Goal: Task Accomplishment & Management: Manage account settings

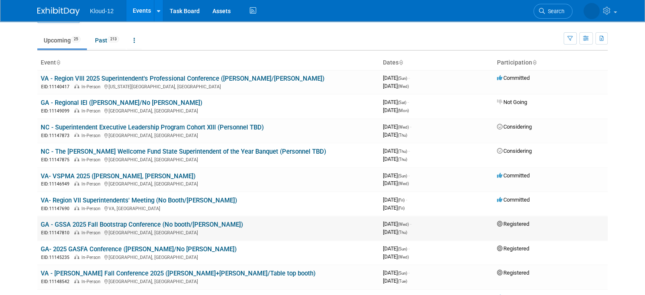
scroll to position [42, 0]
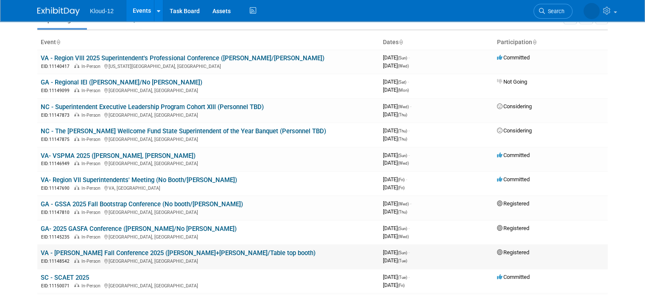
click at [112, 250] on link "VA - [PERSON_NAME] Fall Conference 2025 ([PERSON_NAME]+[PERSON_NAME]/Table top …" at bounding box center [178, 253] width 275 height 8
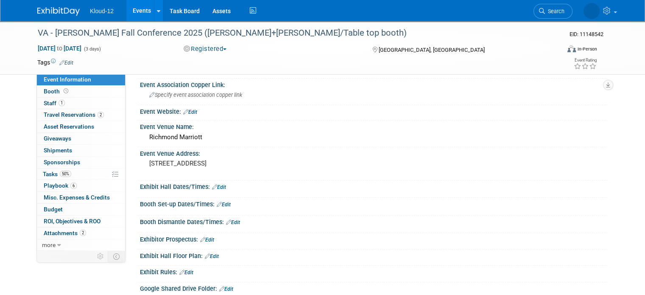
scroll to position [127, 0]
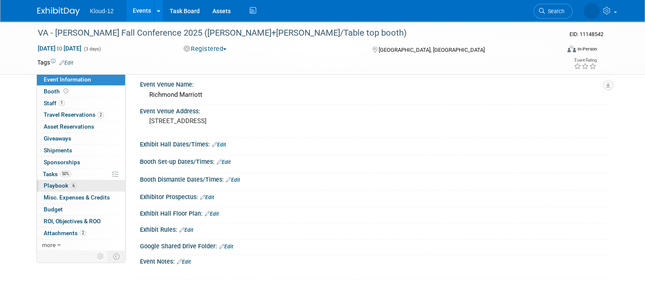
click at [44, 187] on span "Playbook 6" at bounding box center [60, 185] width 33 height 7
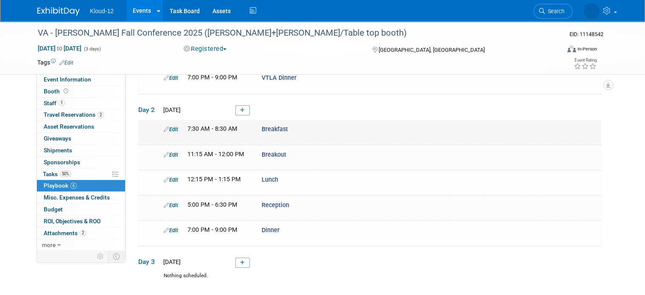
scroll to position [85, 0]
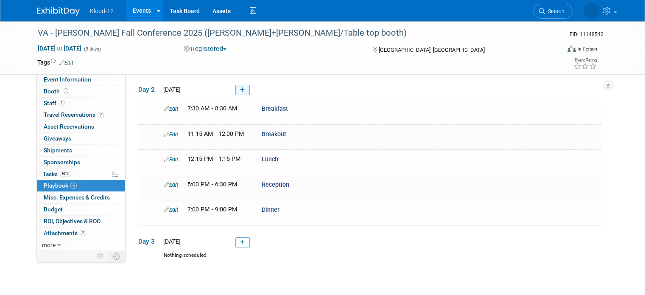
click at [240, 88] on icon at bounding box center [242, 89] width 5 height 5
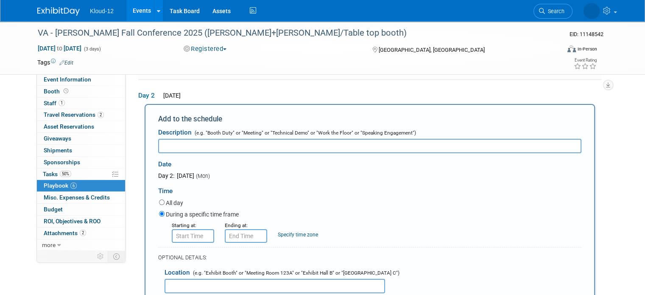
scroll to position [0, 0]
type input "Kloud-12 Cocktail Hour"
click at [193, 235] on input "8:00 AM" at bounding box center [193, 236] width 42 height 14
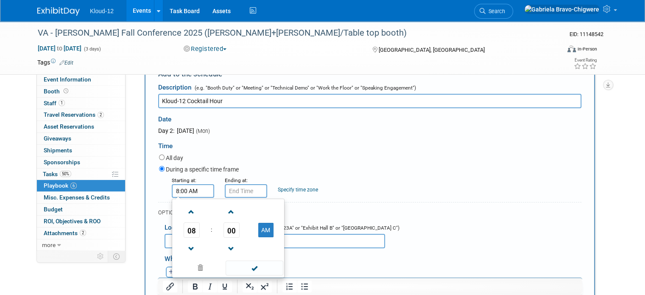
scroll to position [163, 0]
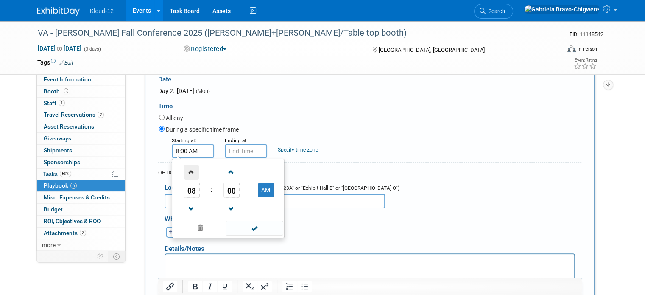
click at [187, 173] on span at bounding box center [191, 172] width 15 height 15
click at [186, 173] on span at bounding box center [191, 172] width 15 height 15
click at [186, 170] on span at bounding box center [191, 172] width 15 height 15
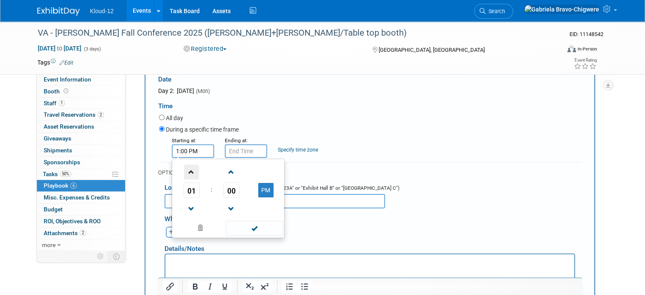
click at [186, 170] on span at bounding box center [191, 172] width 15 height 15
click at [229, 173] on span at bounding box center [231, 172] width 15 height 15
click at [224, 190] on span "01" at bounding box center [232, 189] width 16 height 15
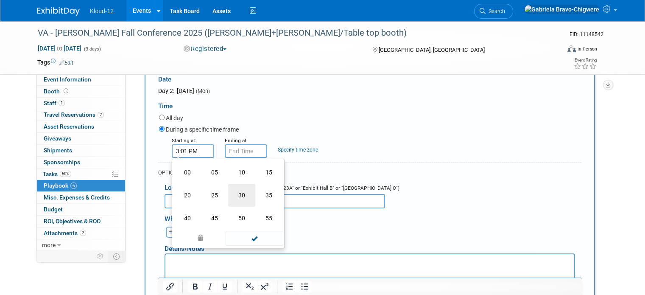
click at [228, 192] on td "30" at bounding box center [241, 195] width 27 height 23
type input "3:30 PM"
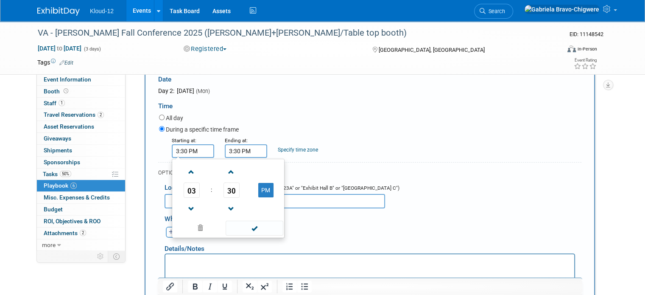
click at [246, 149] on input "3:30 PM" at bounding box center [246, 151] width 42 height 14
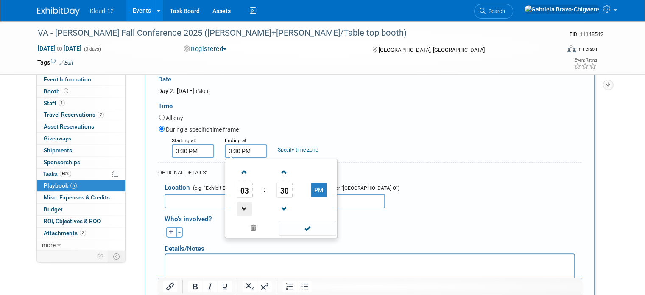
click at [237, 211] on span at bounding box center [244, 208] width 15 height 15
click at [240, 165] on span at bounding box center [244, 172] width 15 height 15
click at [280, 174] on span at bounding box center [284, 172] width 15 height 15
click at [279, 190] on span "31" at bounding box center [285, 189] width 16 height 15
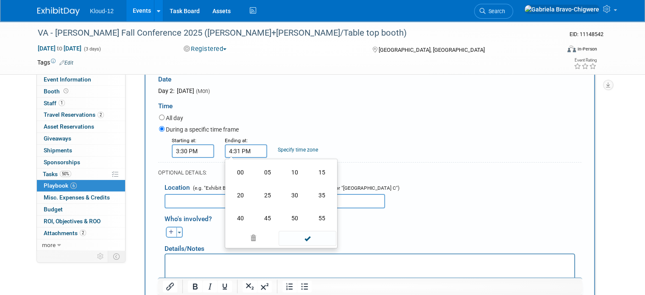
click at [239, 170] on td "00" at bounding box center [240, 172] width 27 height 23
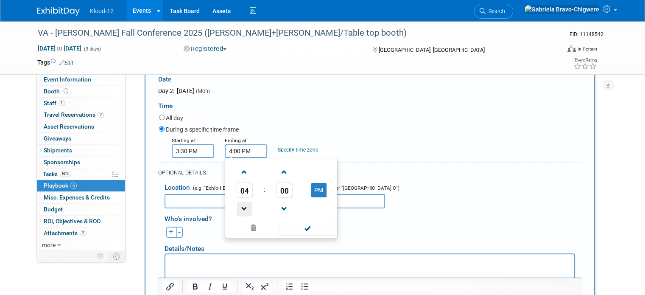
click at [237, 205] on span at bounding box center [244, 208] width 15 height 15
click at [239, 173] on span at bounding box center [244, 172] width 15 height 15
type input "5:00 PM"
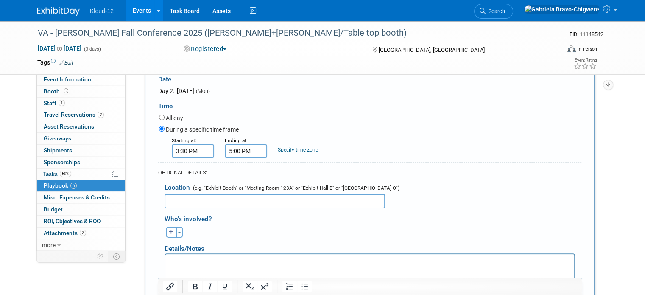
click at [421, 159] on form "Description (e.g. "Booth Duty" or "Meeting" or "Technical Demo" or "Work the Fl…" at bounding box center [369, 202] width 423 height 326
click at [214, 203] on input "text" at bounding box center [275, 201] width 221 height 14
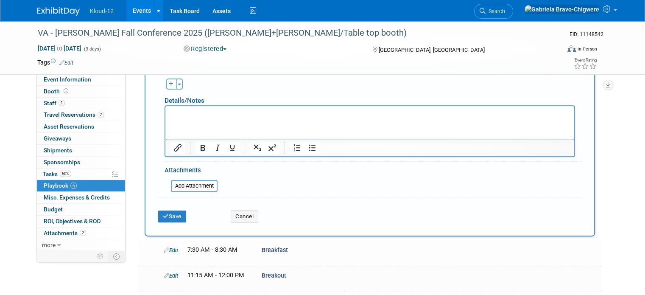
scroll to position [332, 0]
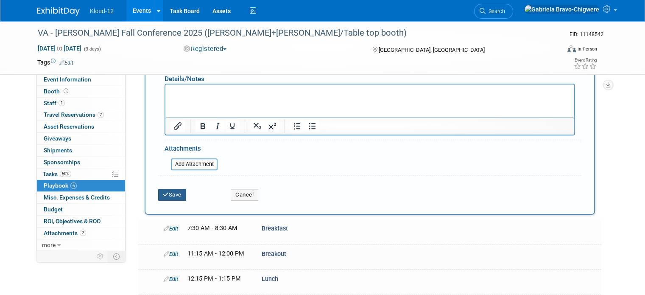
type input "Hotel Lobby"
click at [163, 193] on button "Save" at bounding box center [172, 195] width 28 height 12
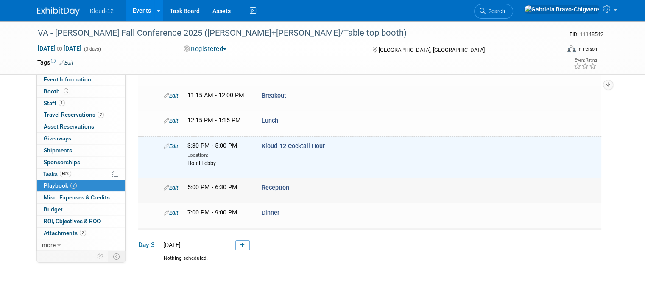
scroll to position [109, 0]
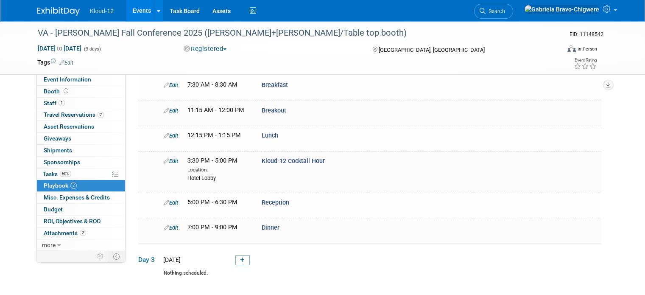
click at [50, 10] on img at bounding box center [58, 11] width 42 height 8
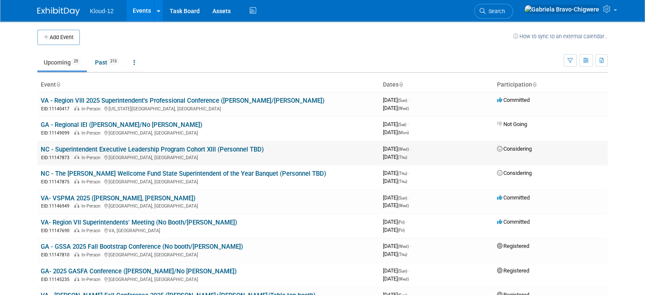
drag, startPoint x: 269, startPoint y: 147, endPoint x: 32, endPoint y: 148, distance: 236.6
click at [37, 148] on td "NC - Superintendent Executive Leadership Program Cohort XIII (Personnel TBD) EI…" at bounding box center [208, 153] width 342 height 24
copy link "NC - Superintendent Executive Leadership Program Cohort XIII (Personnel TBD)"
click at [394, 39] on td at bounding box center [296, 37] width 433 height 15
